Goal: Navigation & Orientation: Find specific page/section

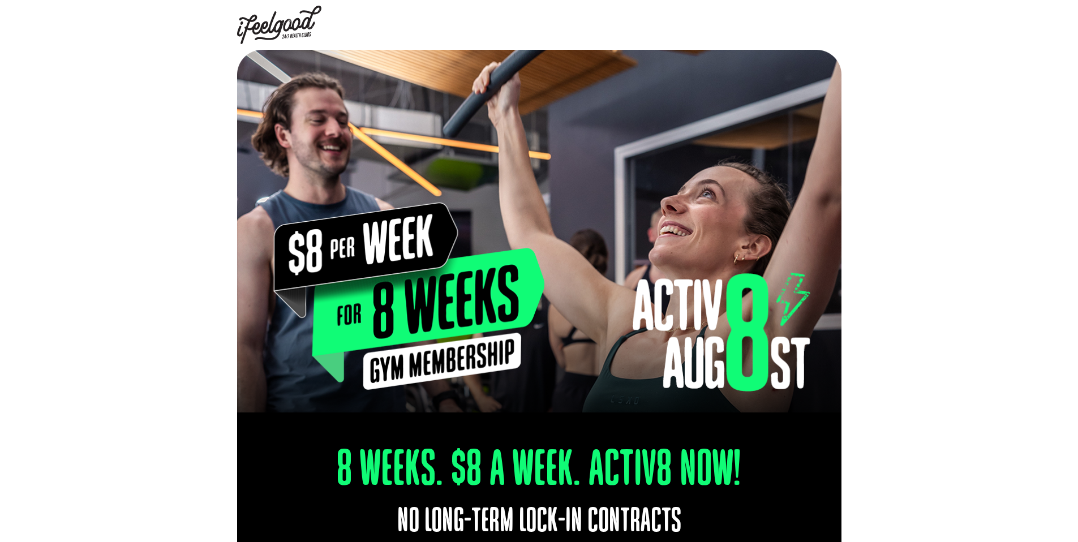
click at [285, 32] on img at bounding box center [279, 25] width 85 height 38
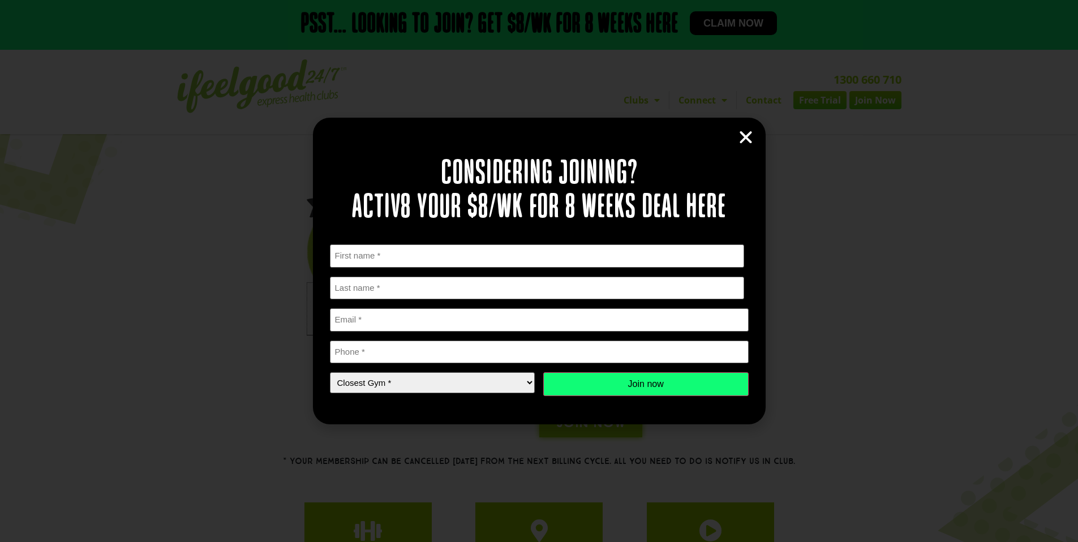
click at [750, 136] on icon "Close" at bounding box center [745, 137] width 17 height 17
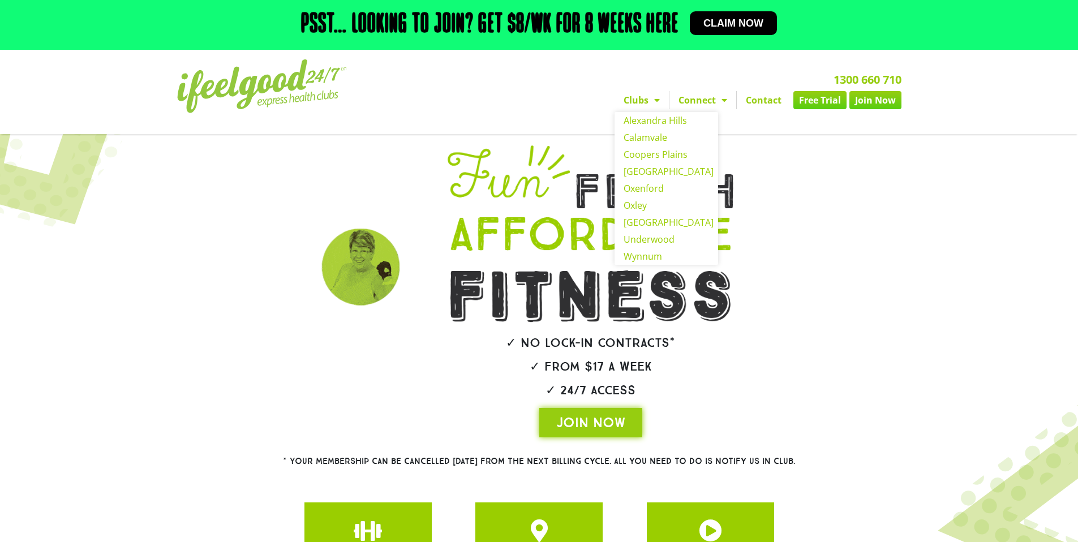
click at [650, 102] on span "Menu" at bounding box center [654, 100] width 11 height 20
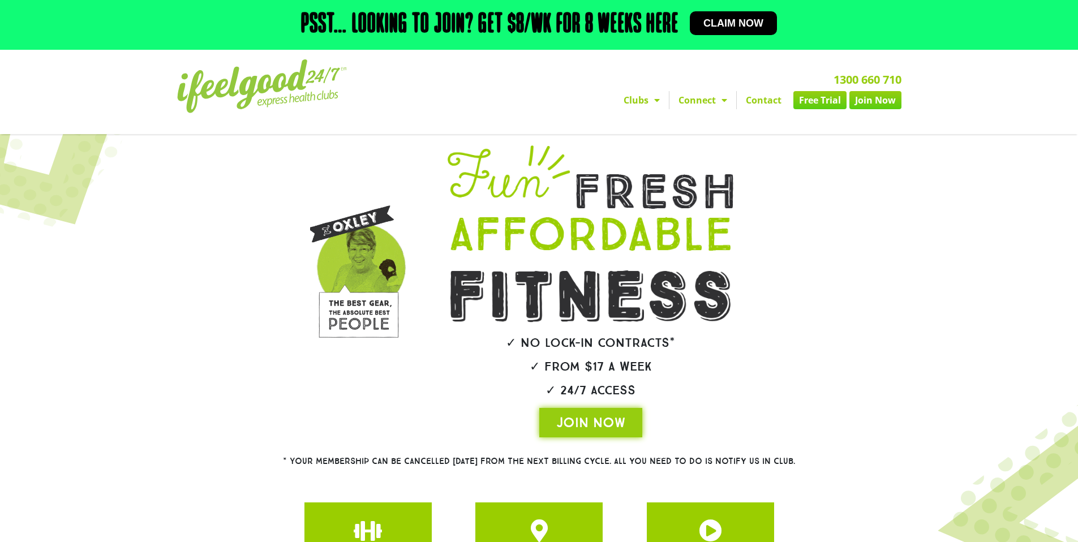
click at [650, 102] on span "Menu" at bounding box center [654, 100] width 11 height 20
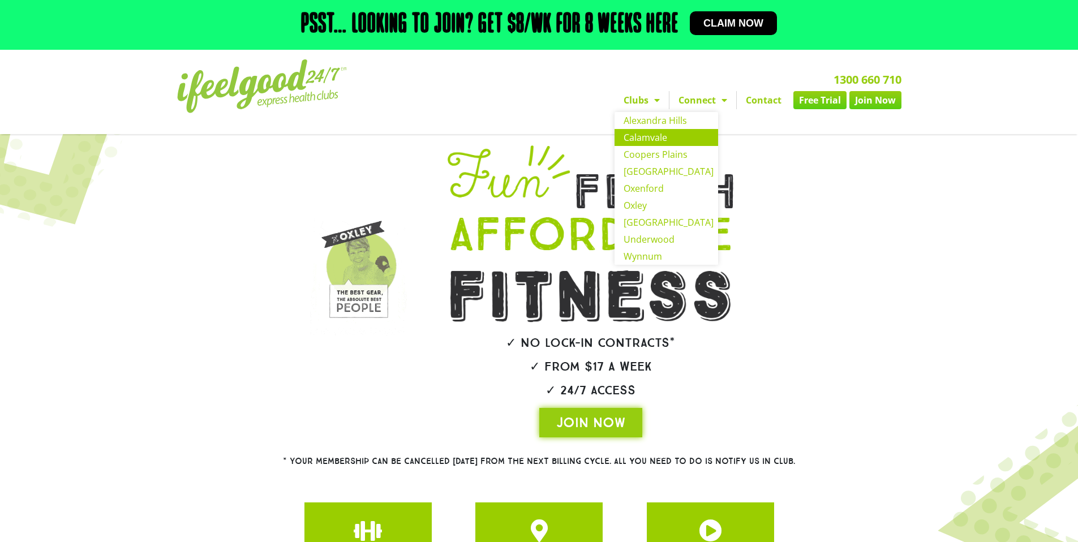
click at [650, 140] on link "Calamvale" at bounding box center [667, 137] width 104 height 17
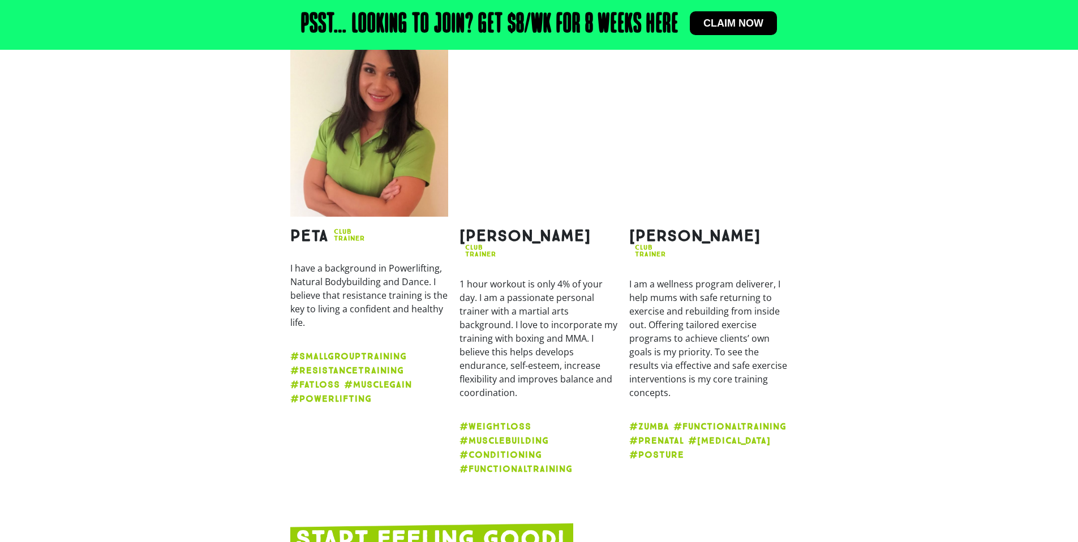
scroll to position [1832, 0]
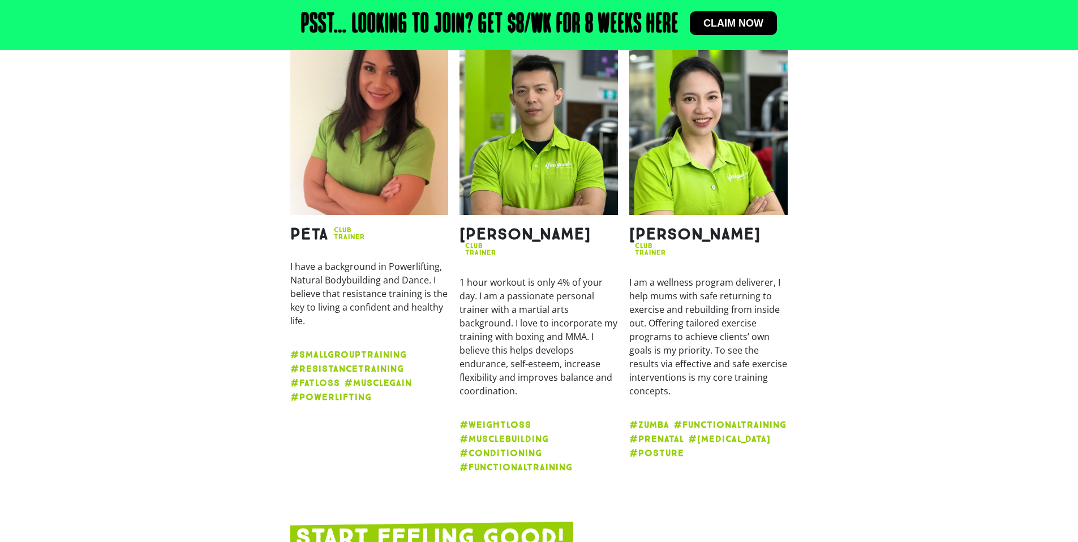
click at [483, 226] on h2 "[PERSON_NAME]" at bounding box center [525, 234] width 131 height 16
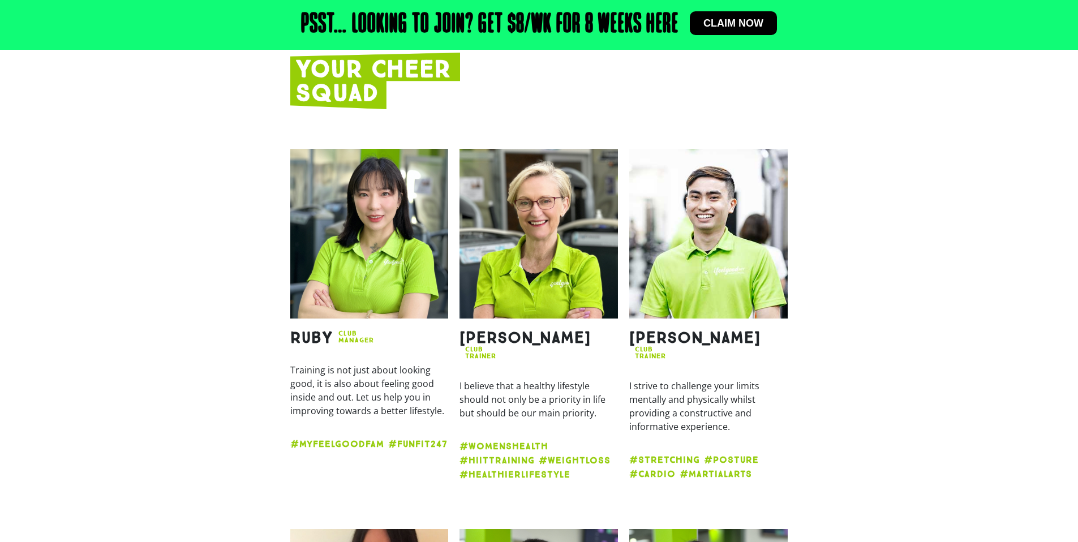
scroll to position [0, 0]
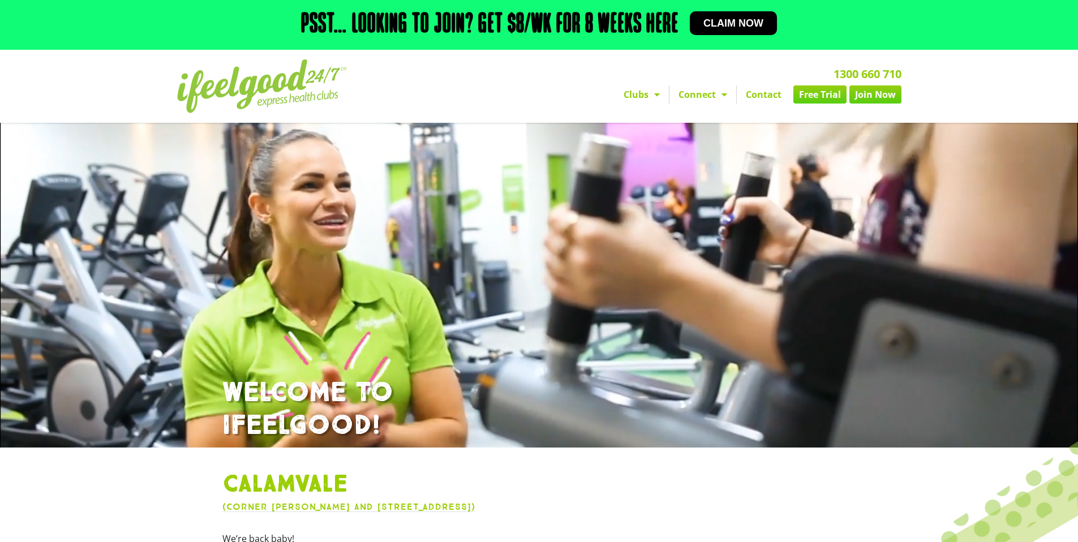
click at [437, 44] on div "Psst… Looking to join? Get $8/wk for 8 weeks here Claim now" at bounding box center [539, 25] width 724 height 38
click at [463, 27] on h2 "Psst… Looking to join? Get $8/wk for 8 weeks here" at bounding box center [489, 24] width 377 height 27
click at [277, 75] on img at bounding box center [262, 86] width 170 height 54
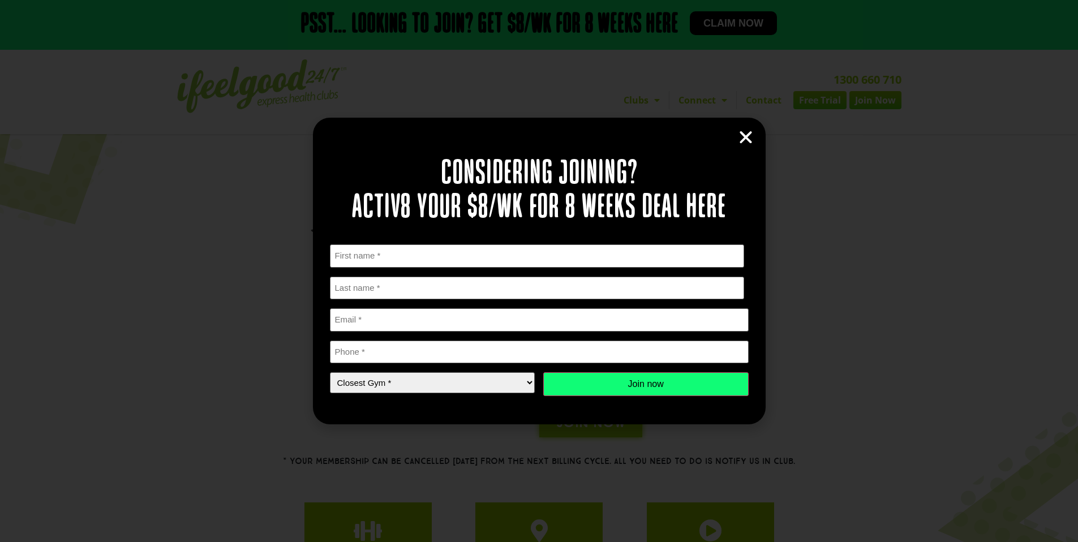
click at [750, 132] on icon "Close" at bounding box center [745, 137] width 17 height 17
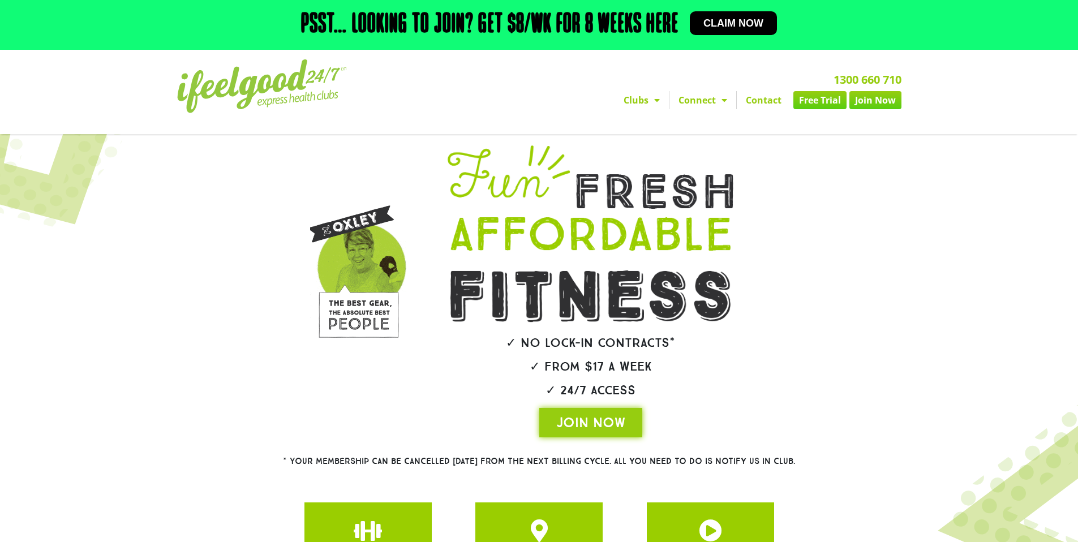
click at [638, 106] on link "Clubs" at bounding box center [642, 100] width 54 height 18
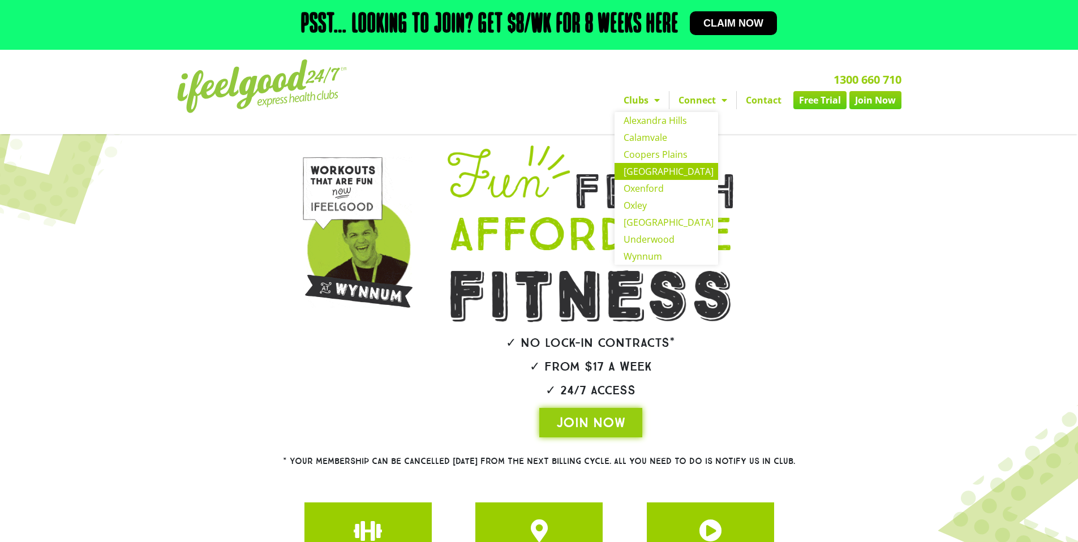
click at [647, 164] on link "[GEOGRAPHIC_DATA]" at bounding box center [667, 171] width 104 height 17
